Goal: Task Accomplishment & Management: Complete application form

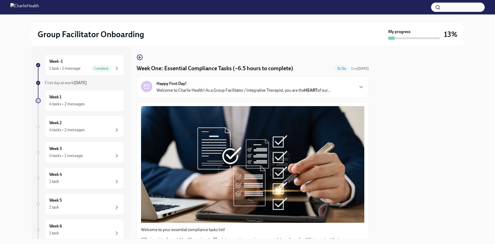
scroll to position [1006, 0]
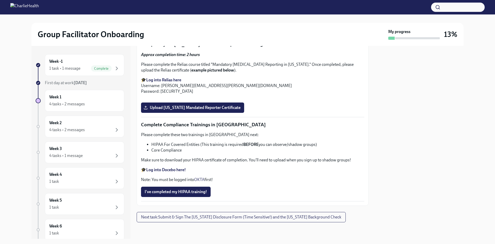
click at [238, 94] on p "🎓 Log into Relias here Username: [PERSON_NAME][EMAIL_ADDRESS][PERSON_NAME][DOMA…" at bounding box center [252, 85] width 223 height 17
click at [174, 110] on span "Upload [US_STATE] Mandated Reporter Certificate" at bounding box center [193, 107] width 96 height 5
click at [0, 0] on input "Upload [US_STATE] Mandated Reporter Certificate" at bounding box center [0, 0] width 0 height 0
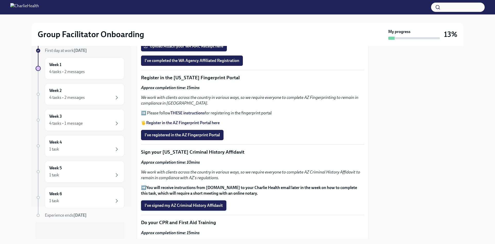
scroll to position [516, 0]
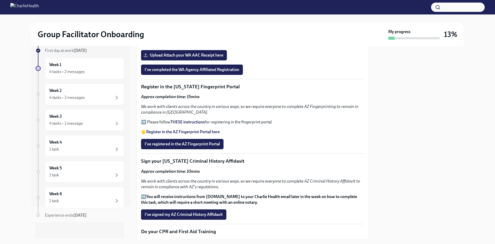
click at [211, 160] on p "Sign your [US_STATE] Criminal History Affidavit" at bounding box center [252, 161] width 223 height 7
drag, startPoint x: 211, startPoint y: 160, endPoint x: 221, endPoint y: 189, distance: 30.8
click at [211, 162] on p "Sign your [US_STATE] Criminal History Affidavit" at bounding box center [252, 161] width 223 height 7
click at [224, 191] on div "Approx completion time: 10mins We work with clients across the country in vario…" at bounding box center [252, 186] width 223 height 37
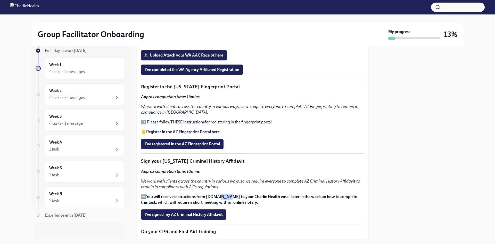
click at [224, 191] on div "Approx completion time: 10mins We work with clients across the country in vario…" at bounding box center [252, 186] width 223 height 37
click at [231, 198] on strong "You will receive instructions from [DOMAIN_NAME] to your Charlie Health email l…" at bounding box center [249, 199] width 216 height 11
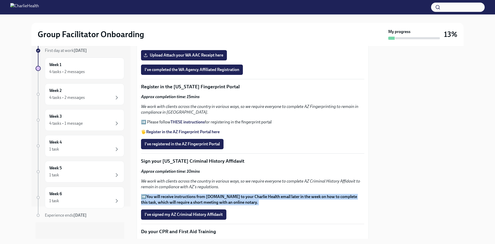
click at [231, 198] on strong "You will receive instructions from [DOMAIN_NAME] to your Charlie Health email l…" at bounding box center [249, 199] width 216 height 11
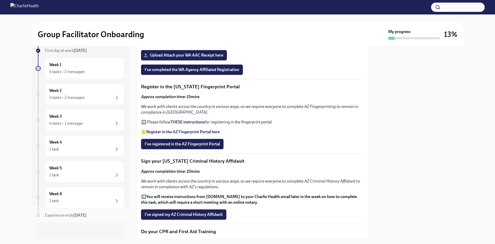
click at [146, 194] on p "➡️ You will receive instructions from [DOMAIN_NAME] to your Charlie Health emai…" at bounding box center [252, 199] width 223 height 11
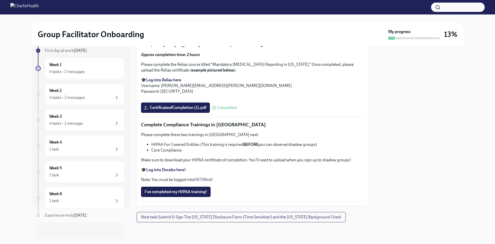
scroll to position [1207, 0]
click at [255, 144] on strong "BEFORE" at bounding box center [251, 144] width 15 height 5
drag, startPoint x: 255, startPoint y: 144, endPoint x: 187, endPoint y: 159, distance: 69.5
click at [255, 144] on strong "BEFORE" at bounding box center [251, 144] width 15 height 5
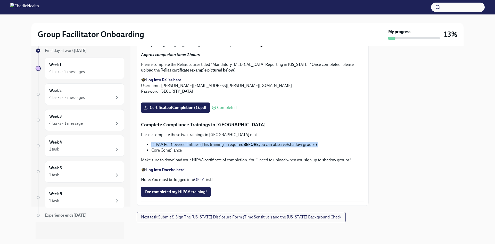
click at [161, 170] on strong "Log into Docebo here!" at bounding box center [166, 169] width 40 height 5
drag, startPoint x: 209, startPoint y: 143, endPoint x: 206, endPoint y: 143, distance: 2.8
click at [209, 143] on li "HIPAA For Covered Entities (This training is required BEFORE you can observe/sh…" at bounding box center [257, 145] width 213 height 6
drag, startPoint x: 151, startPoint y: 144, endPoint x: 198, endPoint y: 142, distance: 47.2
click at [198, 142] on ul "HIPAA For Covered Entities (This training is required BEFORE you can observe/sh…" at bounding box center [252, 147] width 223 height 11
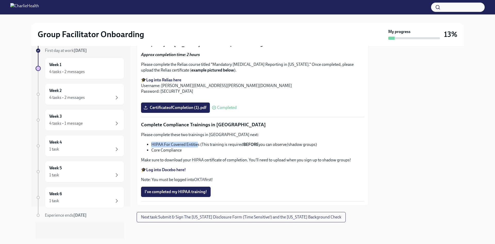
copy li "HIPAA For Covered Entitie"
click at [222, 143] on li "HIPAA For Covered Entities (This training is required BEFORE you can observe/sh…" at bounding box center [257, 145] width 213 height 6
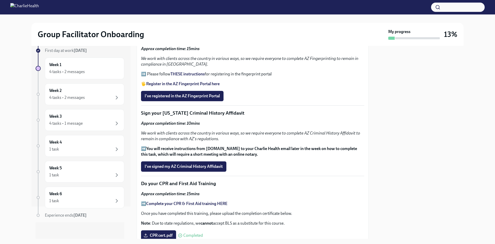
scroll to position [562, 0]
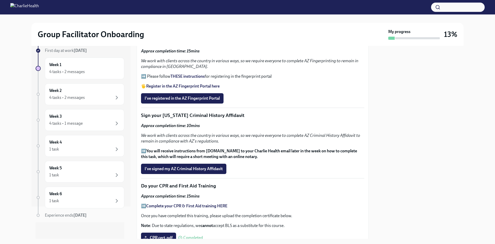
click at [193, 74] on strong "THESE instructions" at bounding box center [188, 76] width 34 height 5
